Goal: Book appointment/travel/reservation

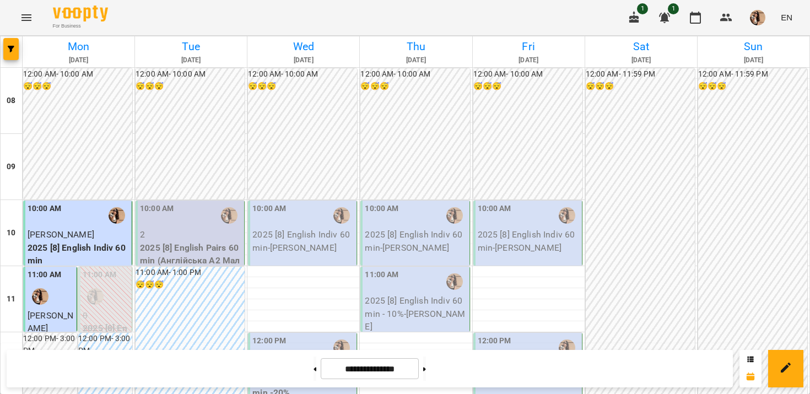
scroll to position [449, 0]
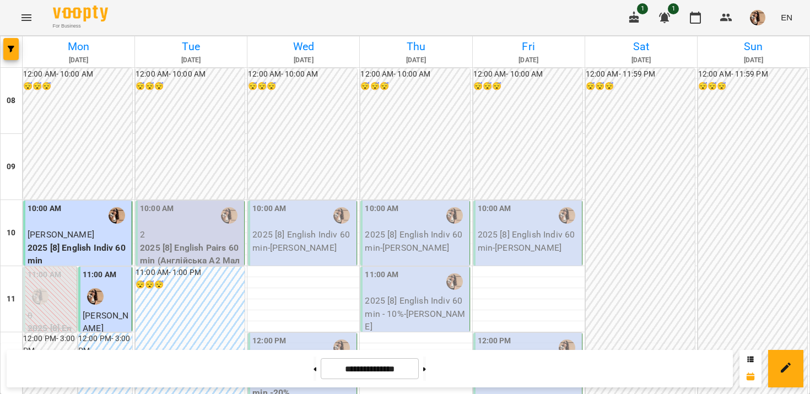
scroll to position [163, 0]
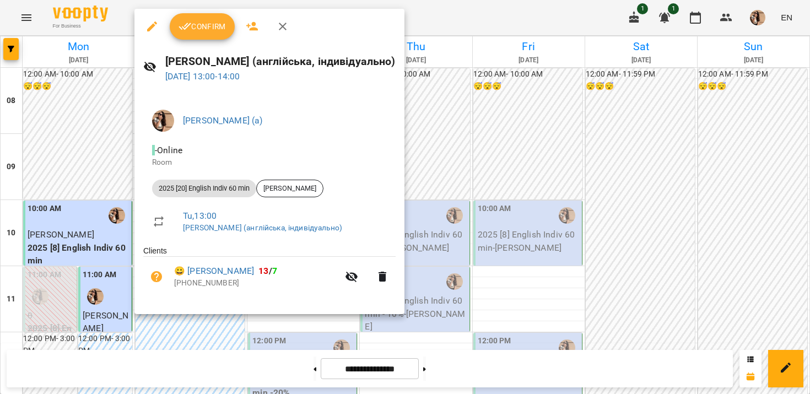
click at [208, 36] on button "Confirm" at bounding box center [202, 26] width 65 height 26
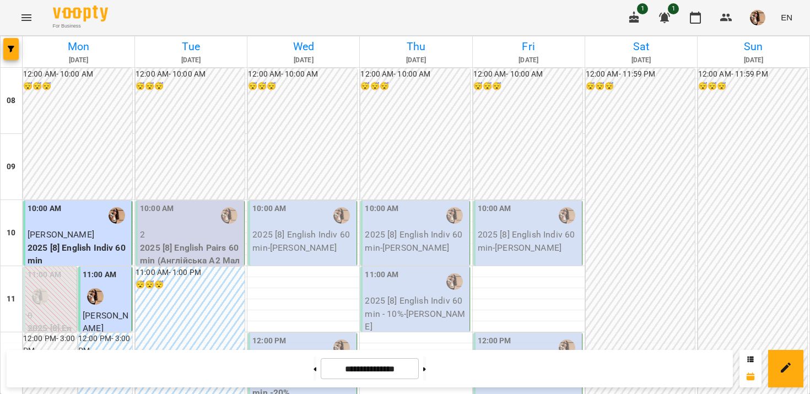
scroll to position [25, 0]
click at [210, 241] on p "2025 [8] English Pairs 60 min (Англійська А2 Малярська пара [PERSON_NAME])" at bounding box center [191, 267] width 102 height 52
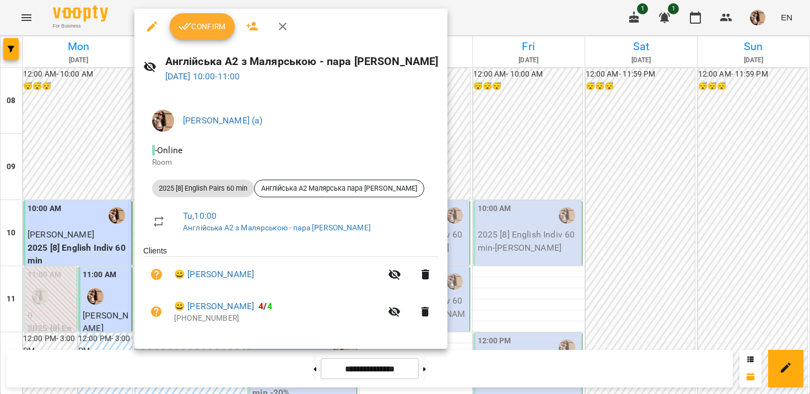
click at [595, 234] on div at bounding box center [405, 197] width 810 height 394
